Goal: Navigation & Orientation: Understand site structure

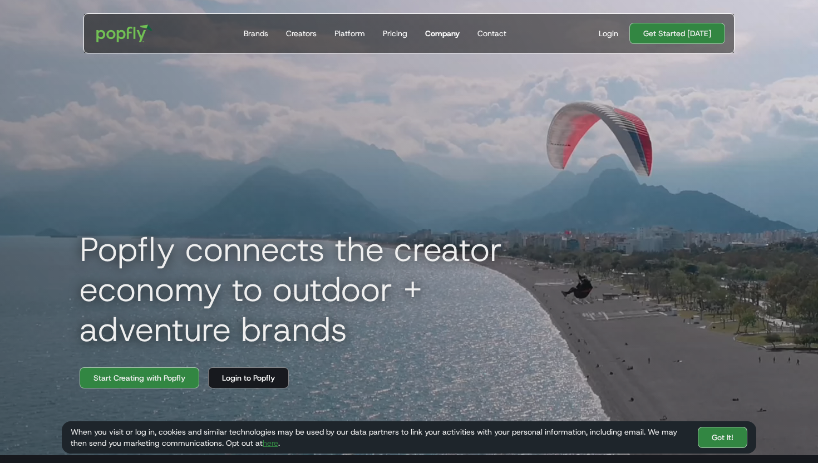
click at [433, 32] on div "Company" at bounding box center [442, 33] width 35 height 11
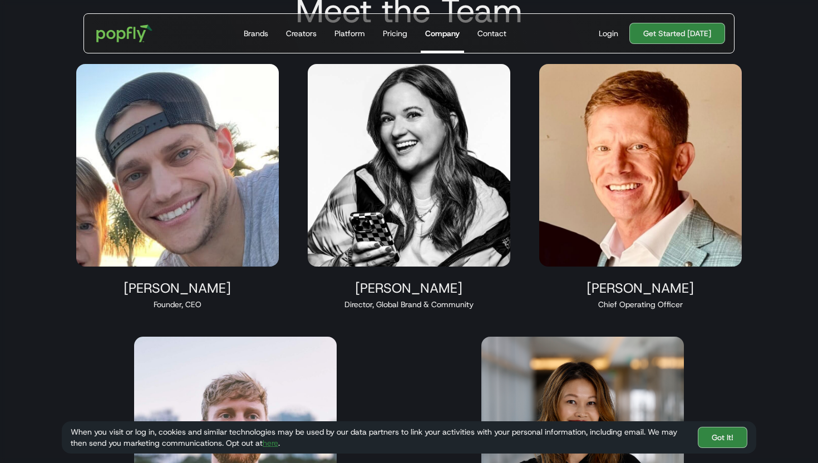
scroll to position [676, 0]
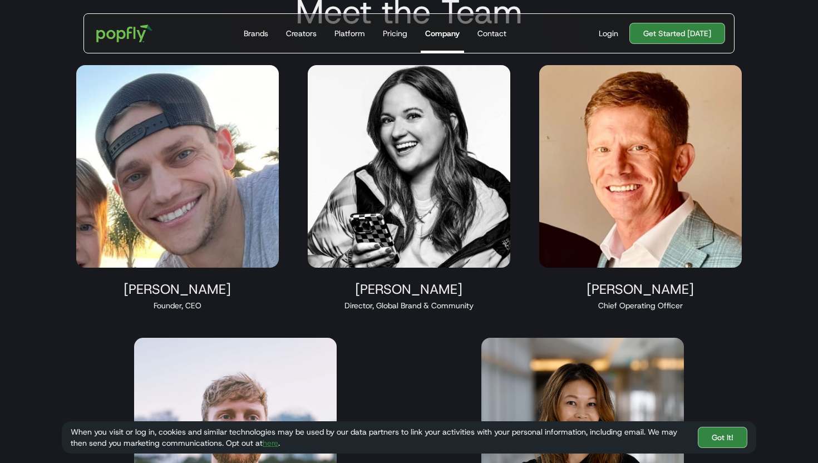
click at [621, 289] on div "Kelby Kleinsasser" at bounding box center [640, 289] width 203 height 17
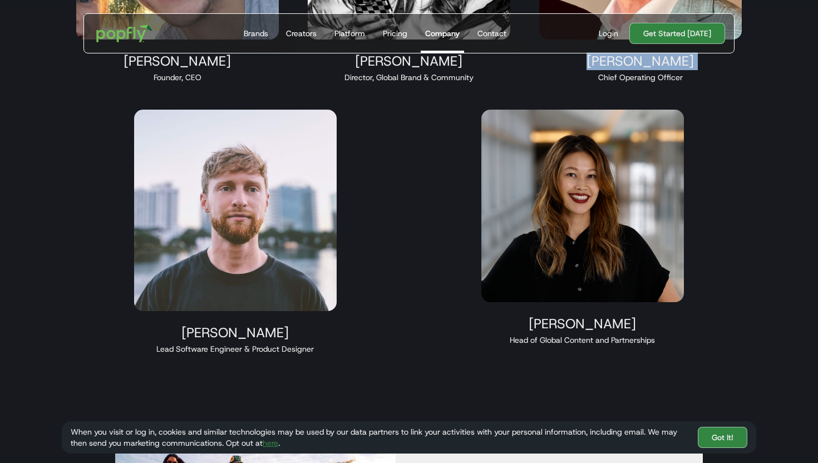
scroll to position [905, 0]
click at [217, 331] on div "Michael Hauser" at bounding box center [235, 332] width 203 height 17
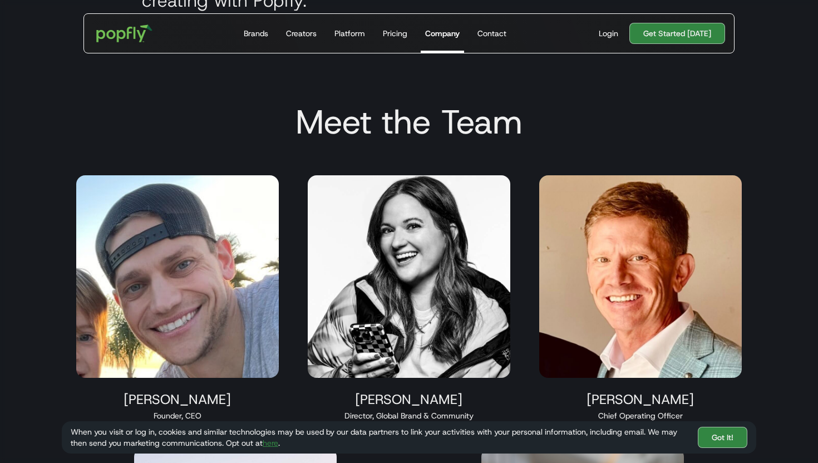
scroll to position [605, 0]
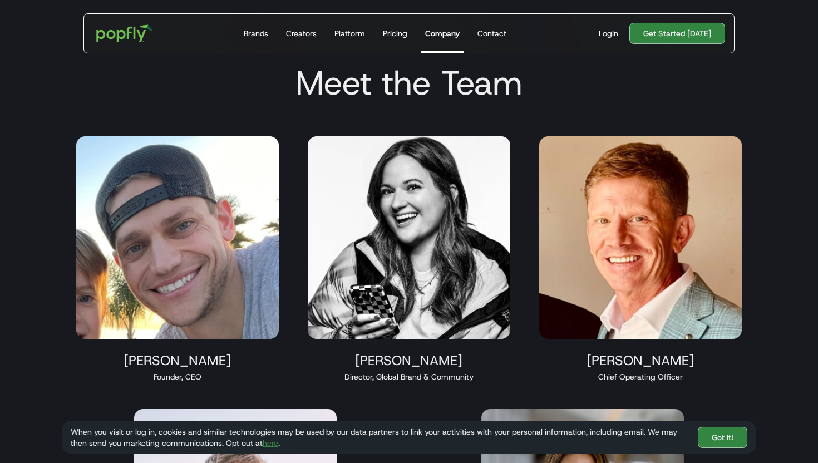
click at [385, 263] on img at bounding box center [409, 237] width 203 height 203
click at [170, 257] on img at bounding box center [177, 237] width 203 height 203
click at [479, 213] on img at bounding box center [409, 237] width 203 height 203
click at [662, 286] on img at bounding box center [640, 237] width 203 height 203
click at [171, 198] on img at bounding box center [177, 237] width 203 height 203
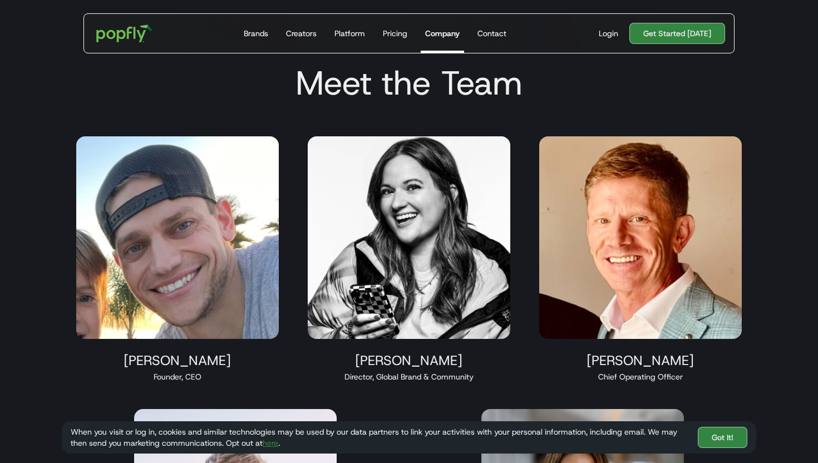
click at [411, 185] on img at bounding box center [409, 237] width 203 height 203
click at [434, 364] on div "Maren Hamilton" at bounding box center [409, 360] width 203 height 17
click at [724, 323] on img at bounding box center [640, 237] width 203 height 203
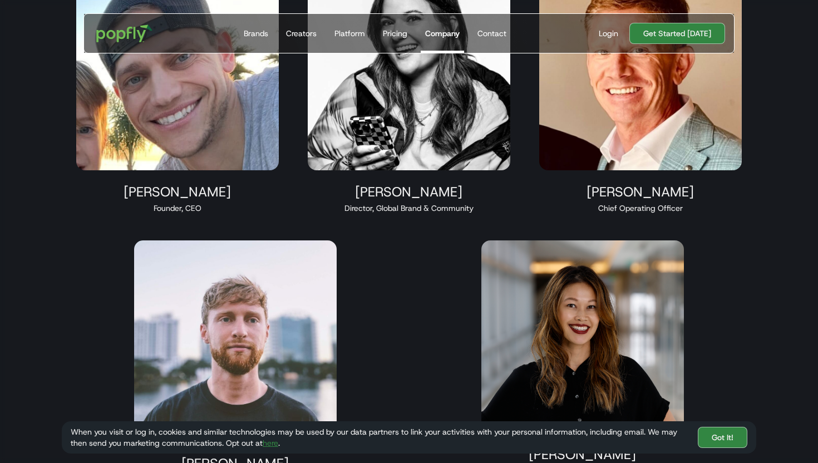
scroll to position [774, 0]
click at [734, 443] on link "Got It!" at bounding box center [723, 437] width 50 height 21
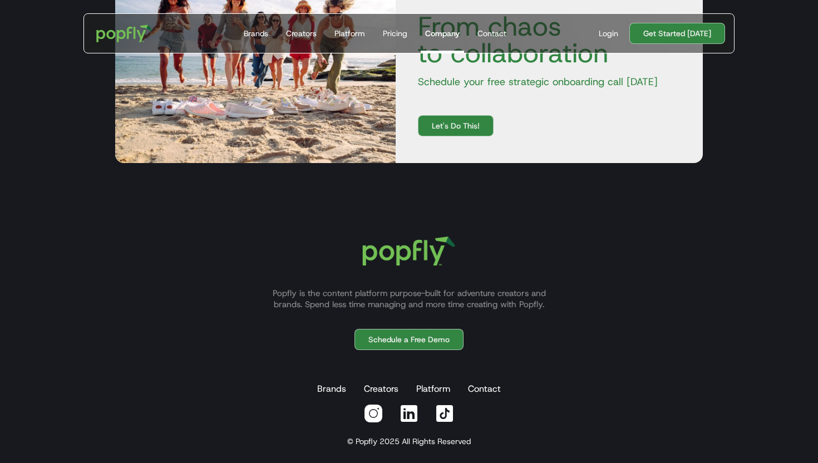
scroll to position [1381, 0]
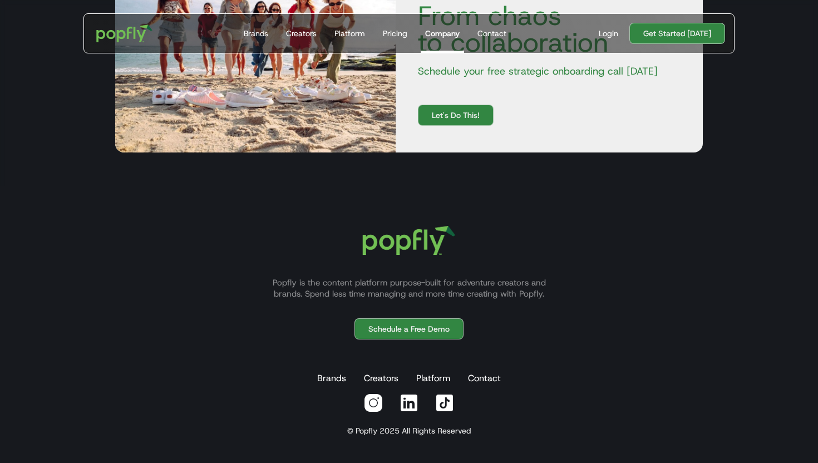
click at [358, 284] on p "Popfly is the content platform purpose-built for adventure creators and brands.…" at bounding box center [409, 288] width 301 height 22
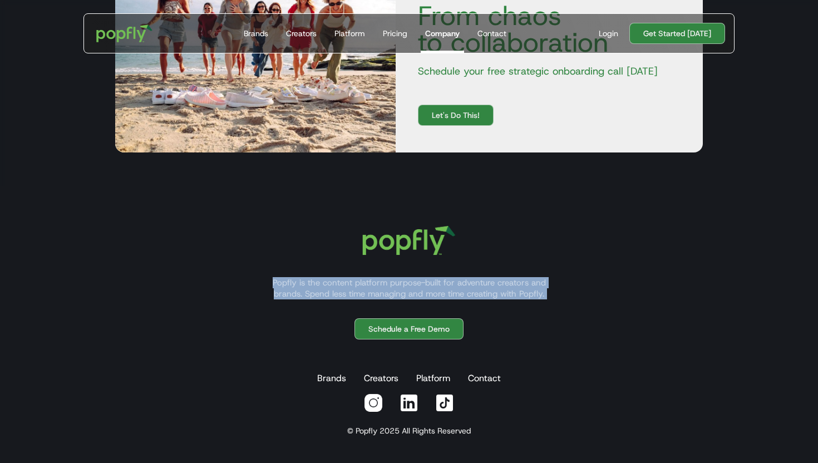
click at [358, 284] on p "Popfly is the content platform purpose-built for adventure creators and brands.…" at bounding box center [409, 288] width 301 height 22
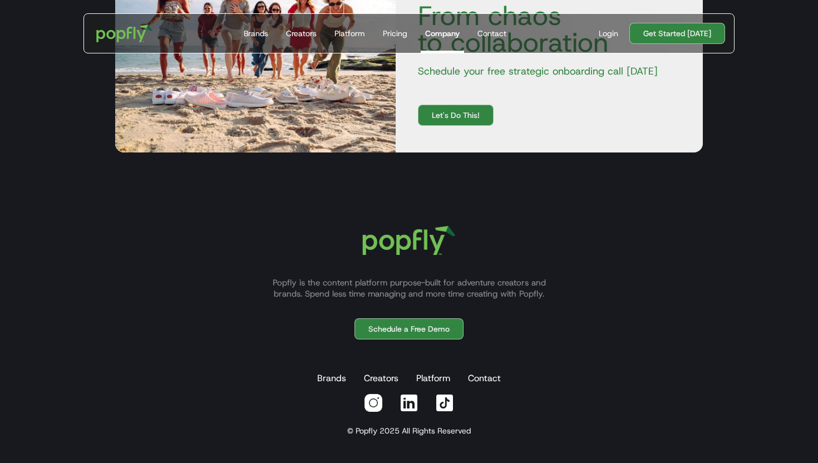
click at [210, 377] on div "Popfly is the content platform purpose-built for adventure creators and brands.…" at bounding box center [409, 319] width 695 height 213
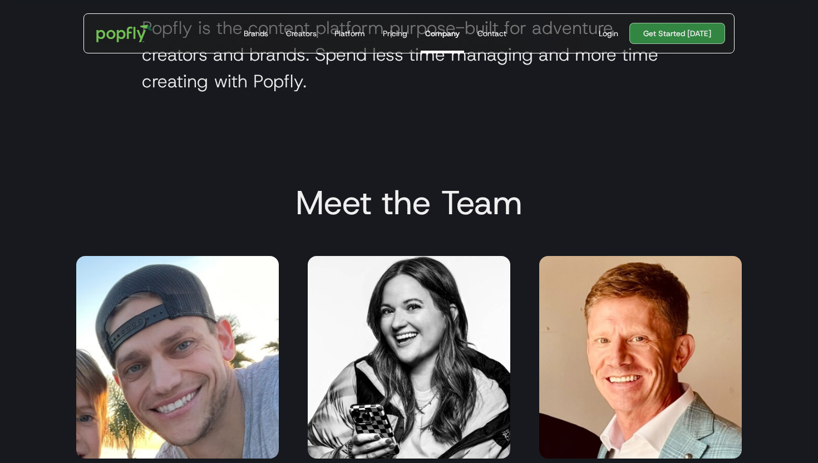
scroll to position [484, 0]
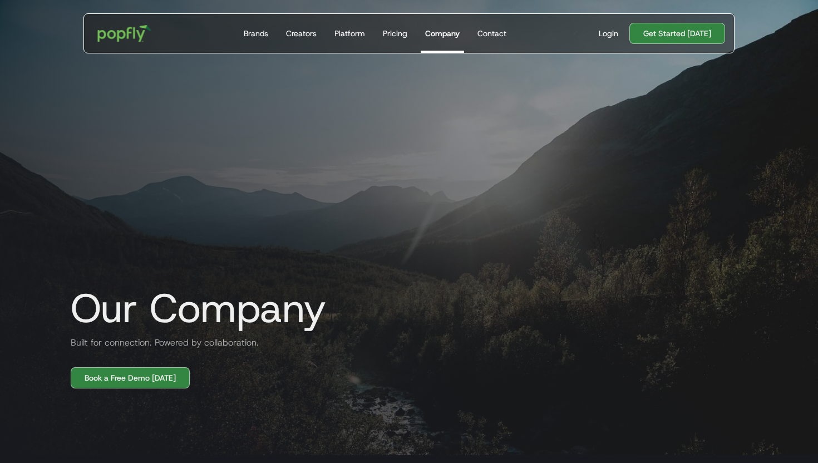
click at [119, 35] on img "home" at bounding box center [124, 33] width 69 height 32
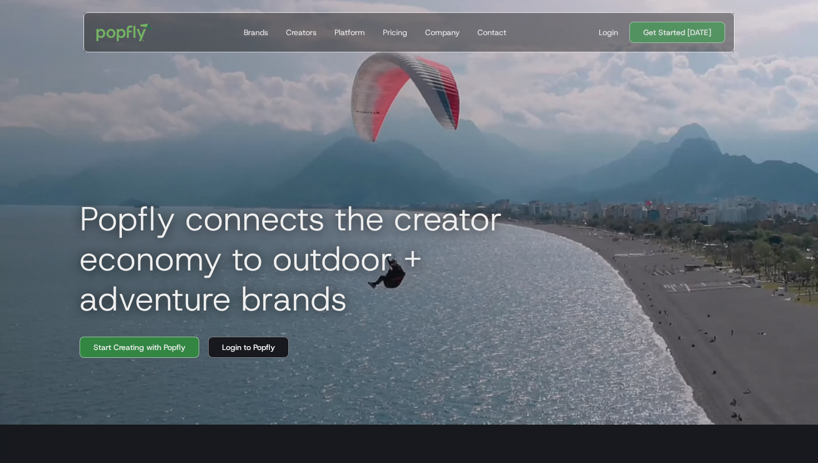
scroll to position [39, 0]
